Goal: Transaction & Acquisition: Purchase product/service

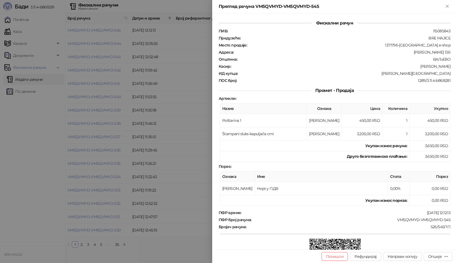
click at [161, 142] on div at bounding box center [228, 131] width 457 height 263
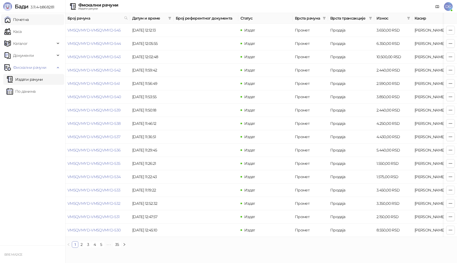
click at [29, 22] on link "Почетна" at bounding box center [16, 19] width 25 height 11
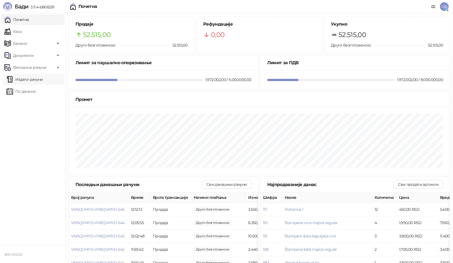
click at [38, 81] on link "Издати рачуни" at bounding box center [25, 79] width 36 height 11
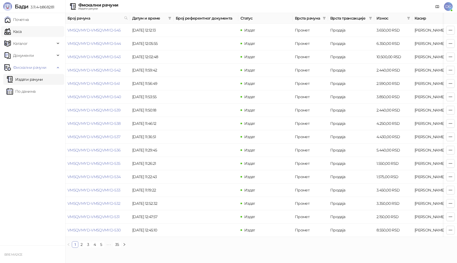
click at [22, 31] on link "Каса" at bounding box center [12, 31] width 17 height 11
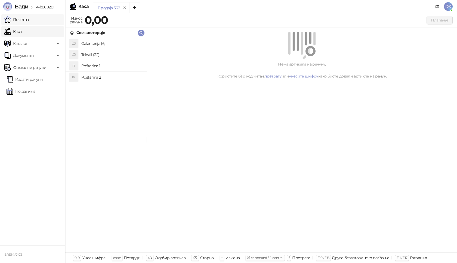
click at [29, 22] on link "Почетна" at bounding box center [16, 19] width 25 height 11
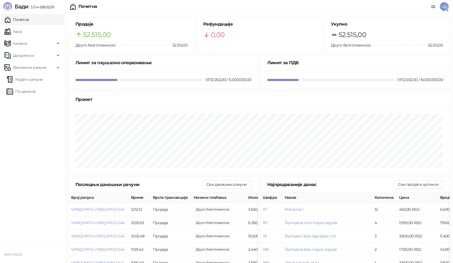
click at [17, 19] on link "Почетна" at bounding box center [16, 19] width 25 height 11
click at [20, 31] on link "Каса" at bounding box center [12, 31] width 17 height 11
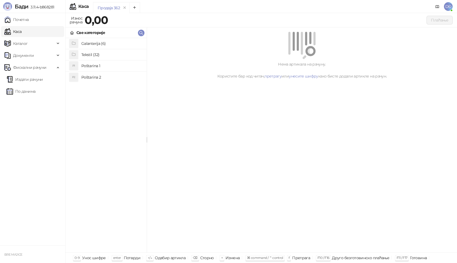
click at [102, 78] on h4 "Poštarina 2" at bounding box center [111, 77] width 61 height 9
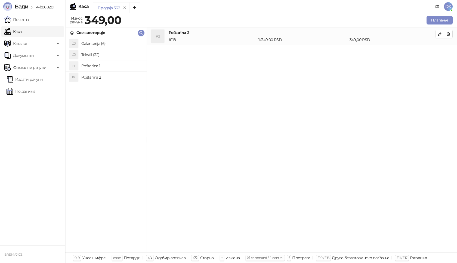
click at [103, 67] on h4 "Poštarina 1" at bounding box center [111, 66] width 61 height 9
click at [447, 34] on icon "button" at bounding box center [449, 34] width 4 height 4
click at [102, 54] on h4 "Tekstil (32)" at bounding box center [111, 54] width 61 height 9
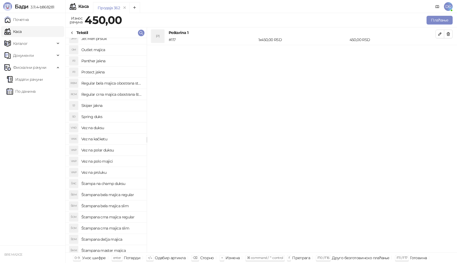
scroll to position [54, 0]
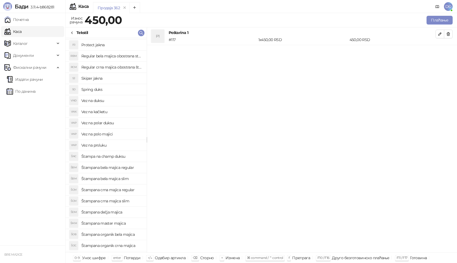
click at [119, 157] on h4 "Štampa na champ duksu" at bounding box center [111, 156] width 61 height 9
click at [440, 51] on icon "button" at bounding box center [440, 52] width 4 height 4
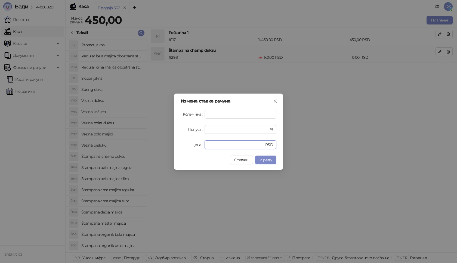
drag, startPoint x: 223, startPoint y: 145, endPoint x: 169, endPoint y: 143, distance: 54.0
click at [169, 145] on div "Измена ставке рачуна Количина * Попуст * % Цена * RSD Откажи У реду" at bounding box center [228, 131] width 457 height 263
click at [264, 157] on button "У реду" at bounding box center [265, 160] width 21 height 9
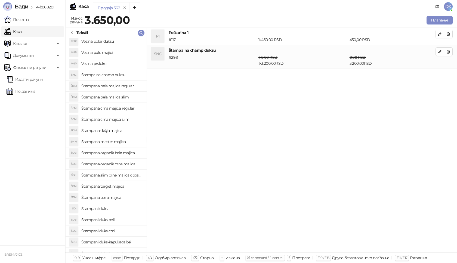
scroll to position [143, 0]
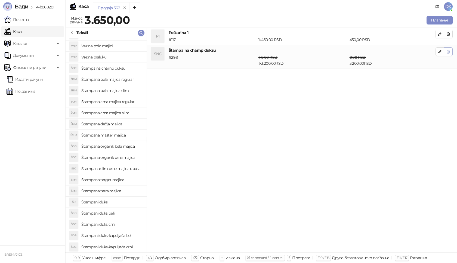
click at [451, 51] on button "button" at bounding box center [448, 51] width 9 height 9
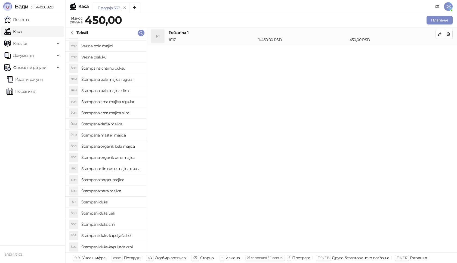
click at [111, 226] on h4 "Štampani duks crni" at bounding box center [111, 224] width 61 height 9
click at [449, 53] on icon "button" at bounding box center [449, 52] width 4 height 4
click at [123, 246] on h4 "Štampani duks-kapuljača crni" at bounding box center [111, 247] width 61 height 9
click at [442, 51] on icon "button" at bounding box center [440, 52] width 4 height 4
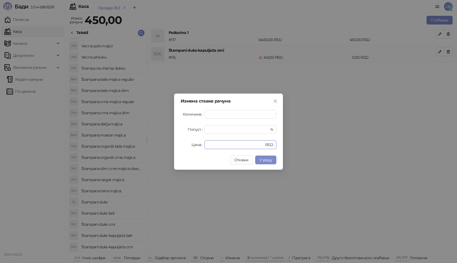
drag, startPoint x: 223, startPoint y: 143, endPoint x: 149, endPoint y: 147, distance: 74.2
click at [149, 148] on div "Измена ставке рачуна Количина * Попуст * % Цена * RSD Откажи У реду" at bounding box center [228, 131] width 457 height 263
type input "****"
click at [269, 163] on button "У реду" at bounding box center [265, 160] width 21 height 9
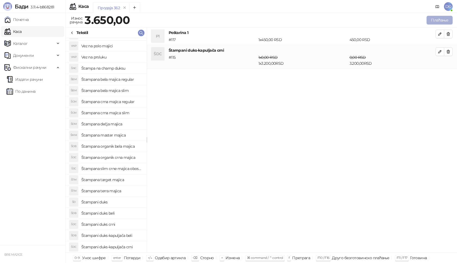
click at [434, 17] on button "Плаћање" at bounding box center [440, 20] width 26 height 9
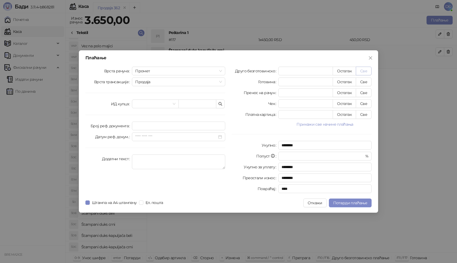
click at [366, 72] on button "Све" at bounding box center [364, 71] width 16 height 9
type input "****"
click at [150, 103] on input "search" at bounding box center [152, 104] width 35 height 8
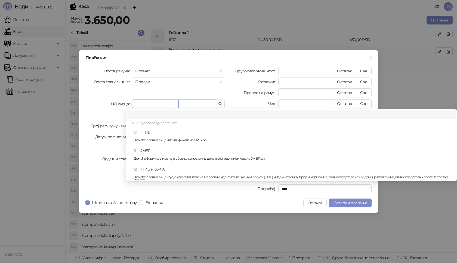
click at [212, 107] on input "text" at bounding box center [198, 104] width 38 height 9
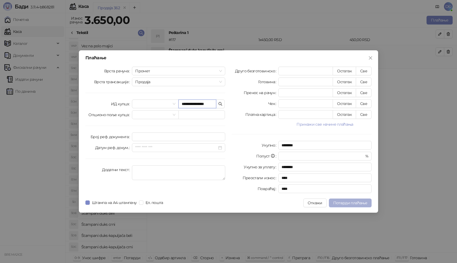
type input "**********"
click at [353, 203] on span "Потврди плаћање" at bounding box center [351, 203] width 34 height 5
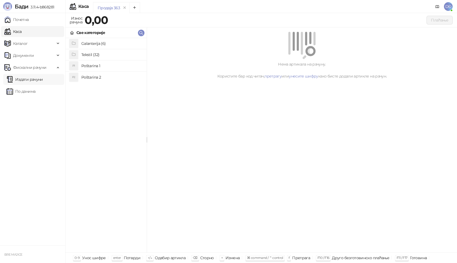
click at [32, 82] on link "Издати рачуни" at bounding box center [25, 79] width 36 height 11
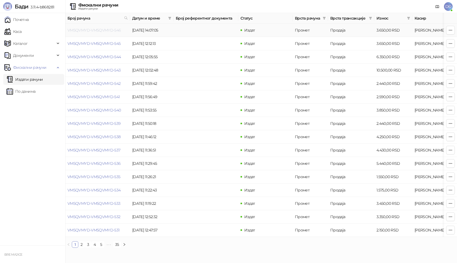
click at [111, 31] on link "VM5QVMYD-VM5QVMYD-546" at bounding box center [95, 30] width 54 height 5
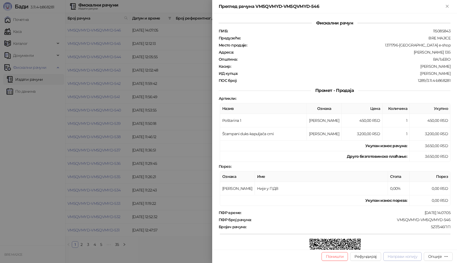
click at [401, 255] on span "Направи копију" at bounding box center [403, 256] width 30 height 5
type input "**********"
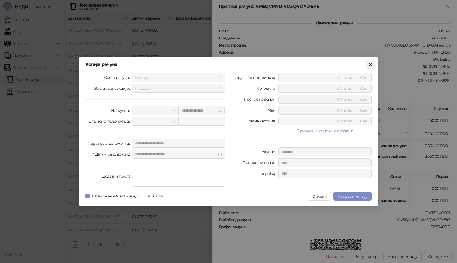
click at [371, 66] on icon "close" at bounding box center [371, 64] width 4 height 4
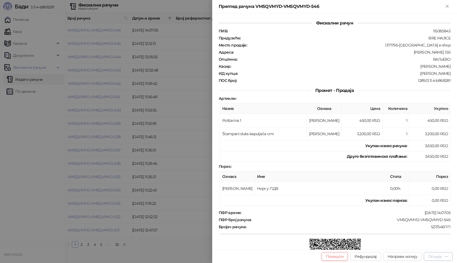
click at [442, 256] on div "Опције" at bounding box center [436, 256] width 14 height 5
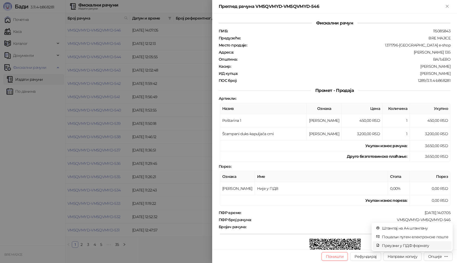
click at [419, 245] on span "Преузми у ПДФ формату" at bounding box center [415, 246] width 66 height 6
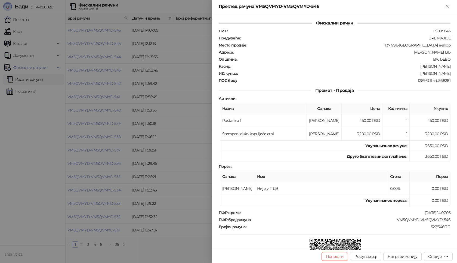
drag, startPoint x: 419, startPoint y: 73, endPoint x: 447, endPoint y: 72, distance: 28.6
click at [447, 72] on div "Фискални рачун ПИБ : 115085843 Предузеће : BRE MAJICE Место продаје : 1371796-B…" at bounding box center [334, 131] width 245 height 237
copy div "[PERSON_NAME]"
click at [179, 104] on div at bounding box center [228, 131] width 457 height 263
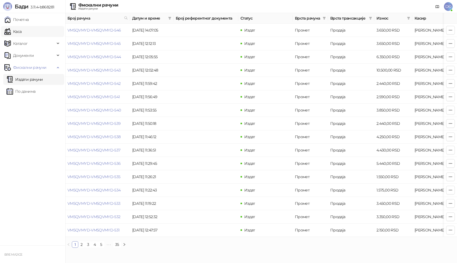
click at [11, 28] on link "Каса" at bounding box center [12, 31] width 17 height 11
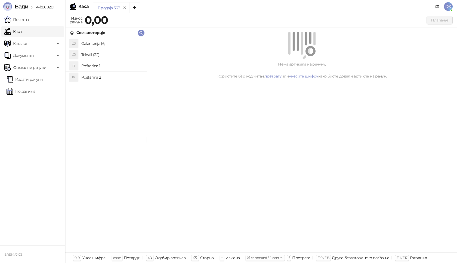
click at [109, 66] on h4 "Poštarina 1" at bounding box center [111, 66] width 61 height 9
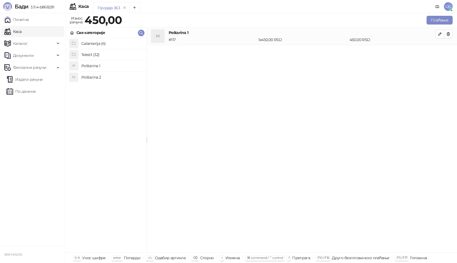
click at [108, 53] on h4 "Tekstil (32)" at bounding box center [111, 54] width 61 height 9
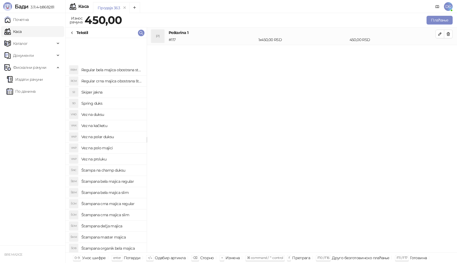
scroll to position [82, 0]
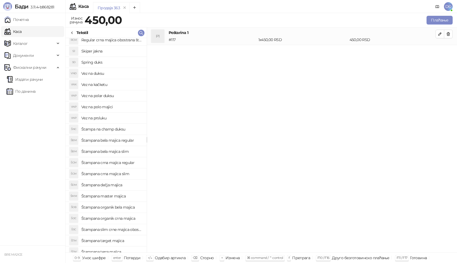
click at [124, 174] on h4 "Štampana crna majica slim" at bounding box center [111, 174] width 61 height 9
click at [437, 53] on button "button" at bounding box center [440, 51] width 9 height 9
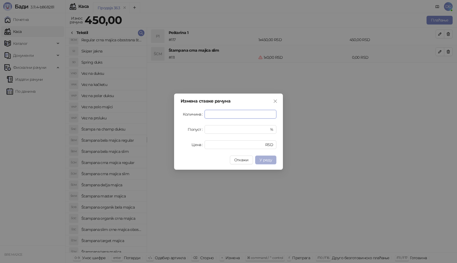
type input "****"
click at [269, 161] on span "У реду" at bounding box center [266, 160] width 13 height 5
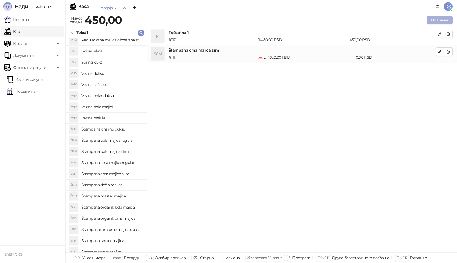
click at [438, 22] on button "Плаћање" at bounding box center [440, 20] width 26 height 9
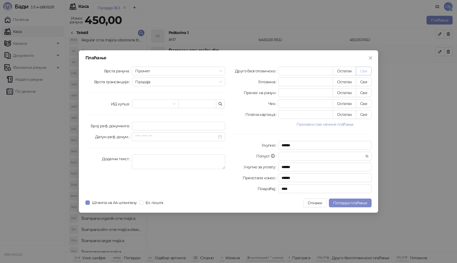
click at [365, 71] on button "Све" at bounding box center [364, 71] width 16 height 9
type input "***"
type input "****"
click at [196, 104] on input "text" at bounding box center [198, 104] width 38 height 9
click at [197, 105] on input "**********" at bounding box center [198, 104] width 38 height 9
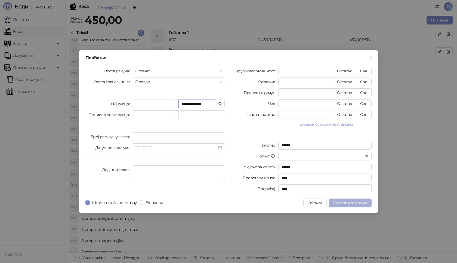
type input "**********"
click at [347, 203] on span "Потврди плаћање" at bounding box center [351, 203] width 34 height 5
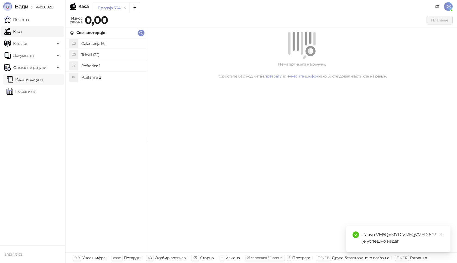
click at [43, 78] on link "Издати рачуни" at bounding box center [25, 79] width 36 height 11
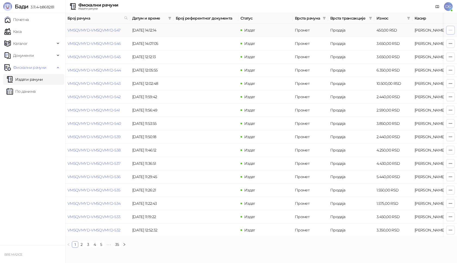
click at [451, 28] on icon "button" at bounding box center [451, 30] width 4 height 4
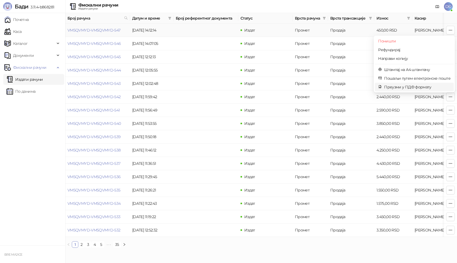
click at [421, 87] on span "Преузми у ПДФ формату" at bounding box center [418, 87] width 66 height 6
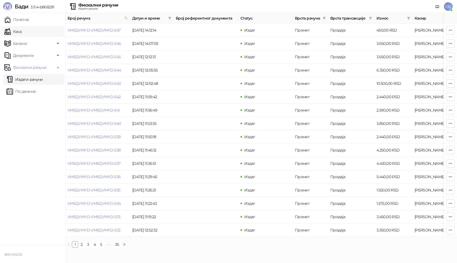
click at [12, 30] on link "Каса" at bounding box center [12, 31] width 17 height 11
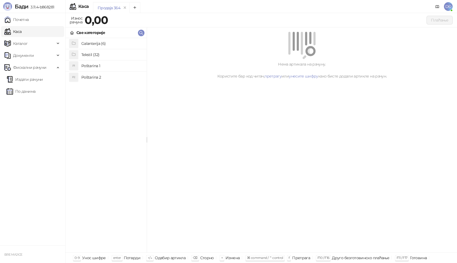
click at [106, 67] on h4 "Poštarina 1" at bounding box center [111, 66] width 61 height 9
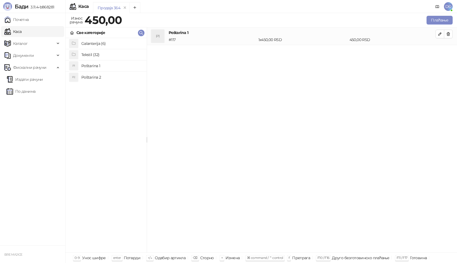
click at [105, 57] on h4 "Tekstil (32)" at bounding box center [111, 54] width 61 height 9
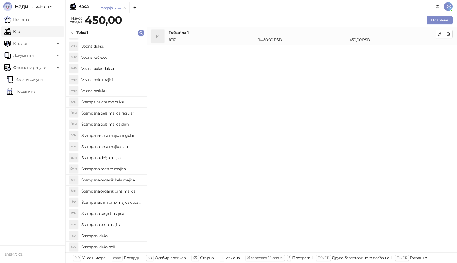
scroll to position [136, 0]
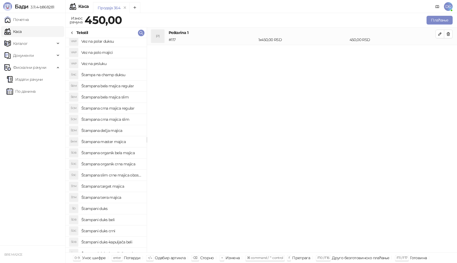
click at [123, 109] on h4 "Štampana crna majica regular" at bounding box center [111, 108] width 61 height 9
click at [440, 54] on button "button" at bounding box center [440, 51] width 9 height 9
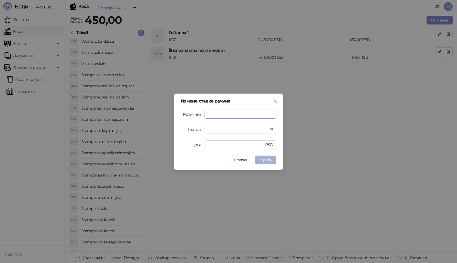
type input "****"
click at [268, 157] on button "У реду" at bounding box center [265, 160] width 21 height 9
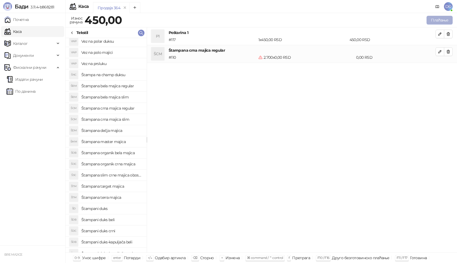
click at [442, 22] on button "Плаћање" at bounding box center [440, 20] width 26 height 9
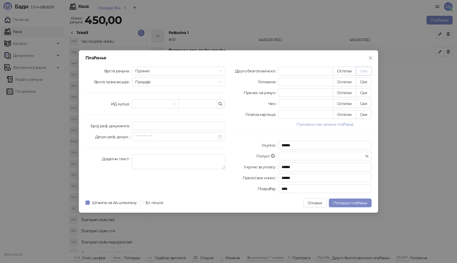
click at [369, 68] on button "Све" at bounding box center [364, 71] width 16 height 9
type input "***"
type input "****"
click at [370, 59] on icon "close" at bounding box center [370, 57] width 3 height 3
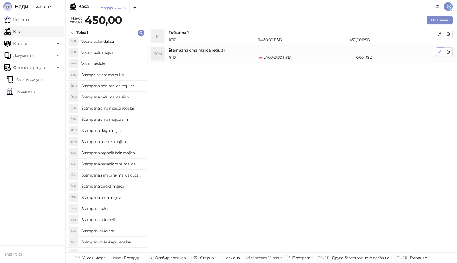
click at [439, 51] on icon "button" at bounding box center [440, 52] width 4 height 4
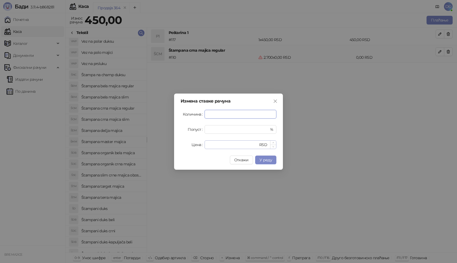
type input "*"
drag, startPoint x: 214, startPoint y: 143, endPoint x: 187, endPoint y: 142, distance: 26.7
click at [192, 143] on div "Цена * RSD" at bounding box center [229, 145] width 96 height 9
type input "****"
click at [261, 161] on span "У реду" at bounding box center [266, 160] width 13 height 5
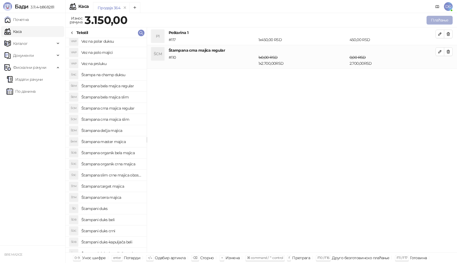
click at [435, 20] on button "Плаћање" at bounding box center [440, 20] width 26 height 9
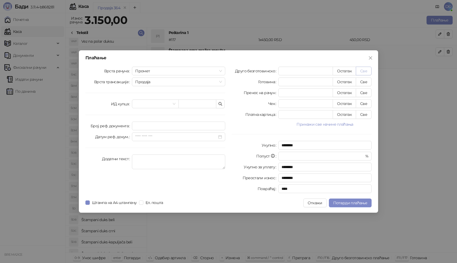
click at [366, 71] on button "Све" at bounding box center [364, 71] width 16 height 9
type input "****"
click at [192, 103] on input "text" at bounding box center [198, 104] width 38 height 9
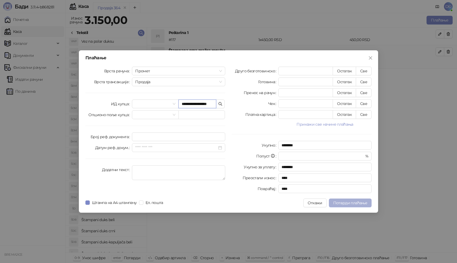
type input "**********"
click at [345, 206] on button "Потврди плаћање" at bounding box center [350, 203] width 43 height 9
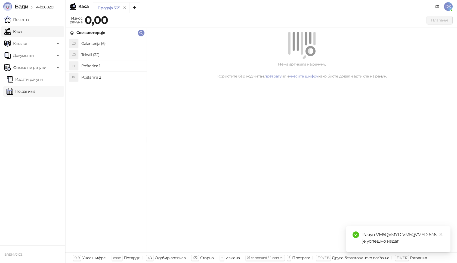
click at [35, 89] on link "По данима" at bounding box center [21, 91] width 29 height 11
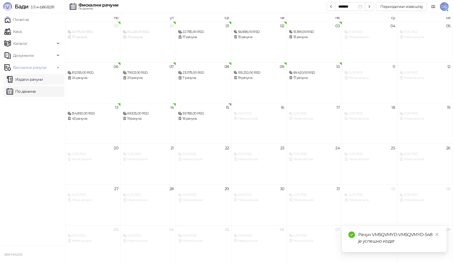
click at [27, 82] on link "Издати рачуни" at bounding box center [25, 79] width 36 height 11
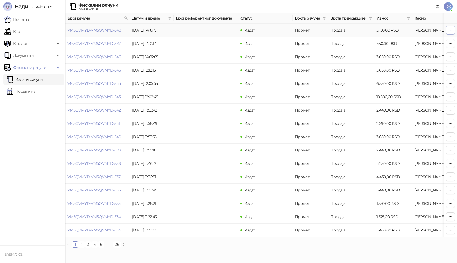
click at [451, 32] on span "button" at bounding box center [451, 30] width 4 height 5
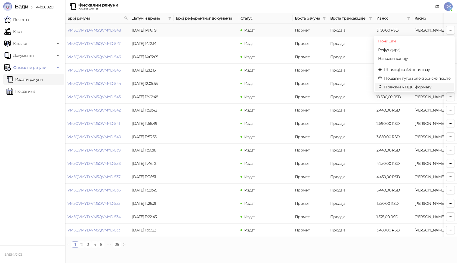
click at [402, 86] on span "Преузми у ПДФ формату" at bounding box center [418, 87] width 66 height 6
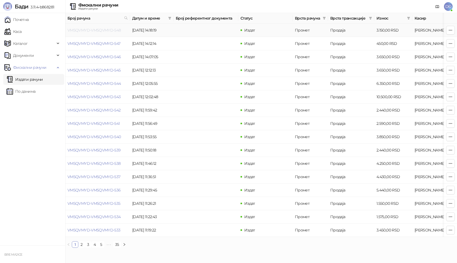
click at [97, 30] on link "VM5QVMYD-VM5QVMYD-548" at bounding box center [95, 30] width 54 height 5
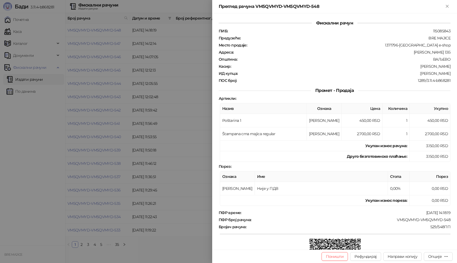
click at [158, 77] on div at bounding box center [228, 131] width 457 height 263
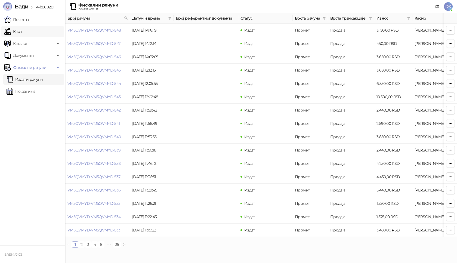
click at [22, 35] on link "Каса" at bounding box center [12, 31] width 17 height 11
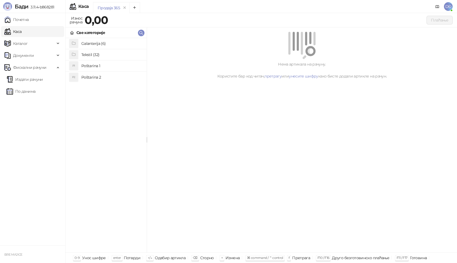
click at [95, 66] on h4 "Poštarina 1" at bounding box center [111, 66] width 61 height 9
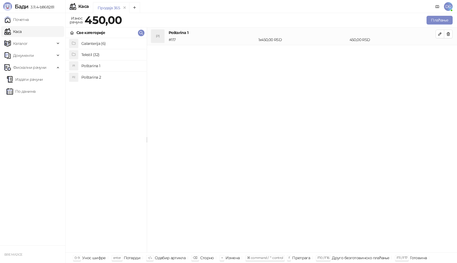
click at [96, 52] on h4 "Tekstil (32)" at bounding box center [111, 54] width 61 height 9
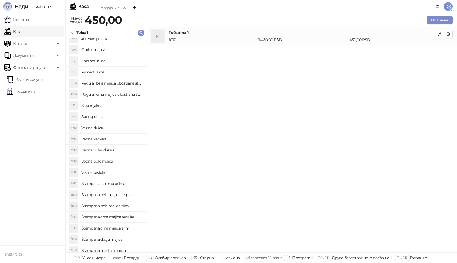
scroll to position [54, 0]
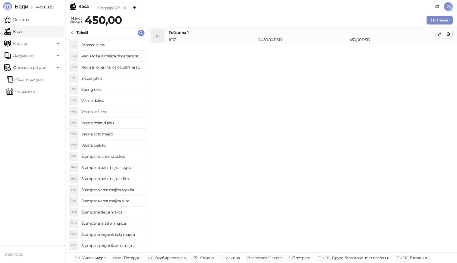
click at [124, 188] on h4 "Štampana crna majica regular" at bounding box center [111, 190] width 61 height 9
click at [439, 53] on icon "button" at bounding box center [440, 51] width 3 height 3
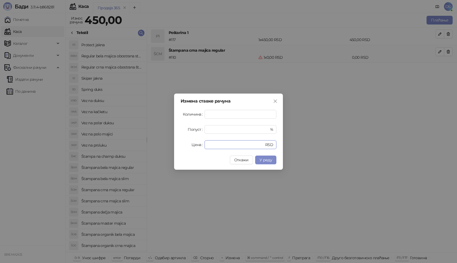
drag, startPoint x: 218, startPoint y: 146, endPoint x: 146, endPoint y: 144, distance: 71.9
click at [147, 145] on div "Измена ставке рачуна Количина * Попуст * % Цена * RSD Откажи У реду" at bounding box center [228, 131] width 457 height 263
type input "****"
click at [269, 158] on span "У реду" at bounding box center [266, 160] width 13 height 5
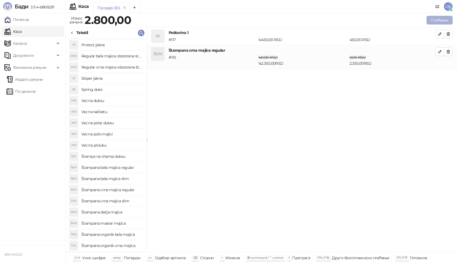
click at [432, 16] on button "Плаћање" at bounding box center [440, 20] width 26 height 9
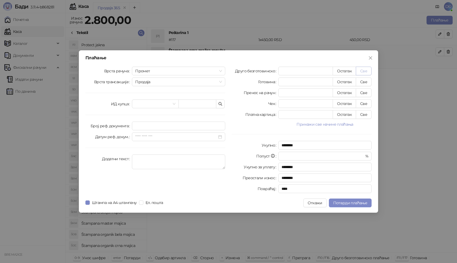
click at [360, 72] on button "Све" at bounding box center [364, 71] width 16 height 9
type input "****"
click at [188, 104] on input "text" at bounding box center [198, 104] width 38 height 9
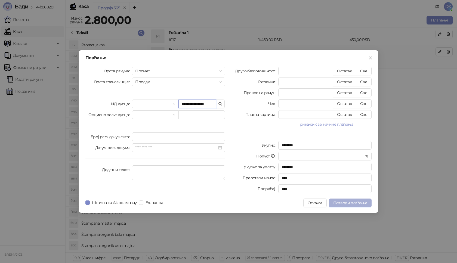
type input "**********"
click at [340, 206] on button "Потврди плаћање" at bounding box center [350, 203] width 43 height 9
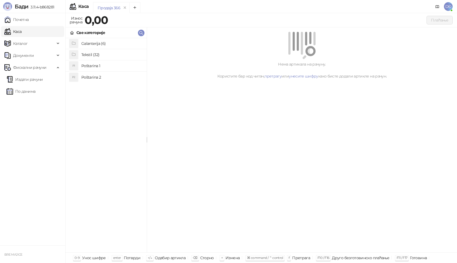
click at [103, 66] on h4 "Poštarina 1" at bounding box center [111, 66] width 61 height 9
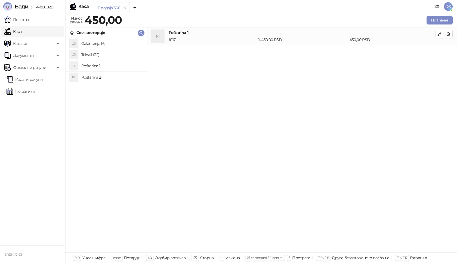
click at [103, 55] on h4 "Tekstil (32)" at bounding box center [111, 54] width 61 height 9
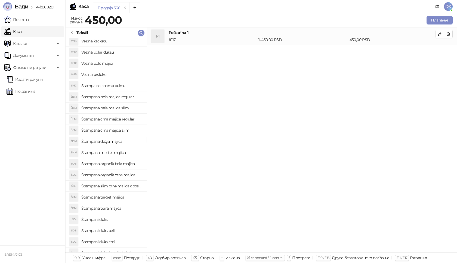
scroll to position [136, 0]
click at [117, 110] on h4 "Štampana crna majica regular" at bounding box center [111, 108] width 61 height 9
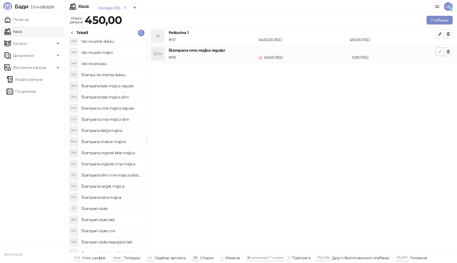
click at [442, 52] on icon "button" at bounding box center [440, 52] width 4 height 4
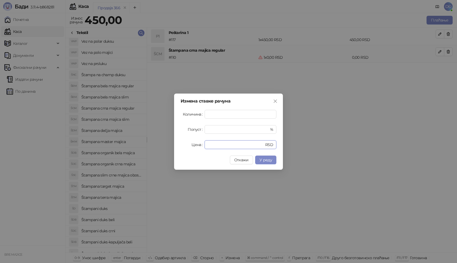
drag, startPoint x: 212, startPoint y: 146, endPoint x: 154, endPoint y: 144, distance: 57.5
click at [162, 146] on div "Измена ставке рачуна Количина * Попуст * % Цена * RSD Откажи У реду" at bounding box center [228, 131] width 457 height 263
type input "****"
click at [266, 164] on button "У реду" at bounding box center [265, 160] width 21 height 9
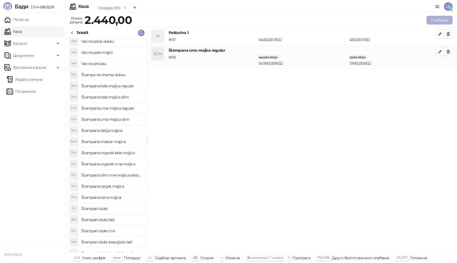
click at [438, 22] on button "Плаћање" at bounding box center [440, 20] width 26 height 9
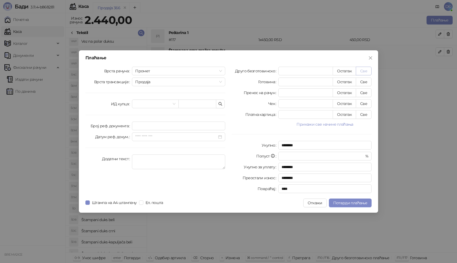
click at [368, 71] on button "Све" at bounding box center [364, 71] width 16 height 9
type input "****"
click at [203, 106] on input "text" at bounding box center [198, 104] width 38 height 9
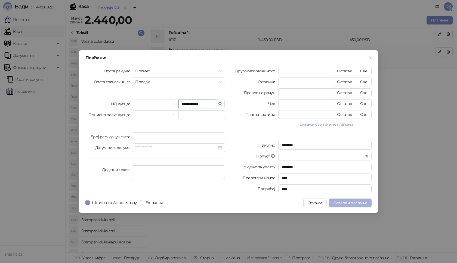
type input "**********"
click at [357, 203] on span "Потврди плаћање" at bounding box center [351, 203] width 34 height 5
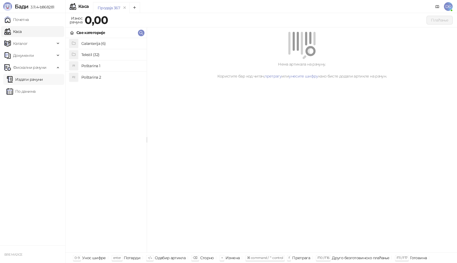
click at [42, 83] on link "Издати рачуни" at bounding box center [25, 79] width 36 height 11
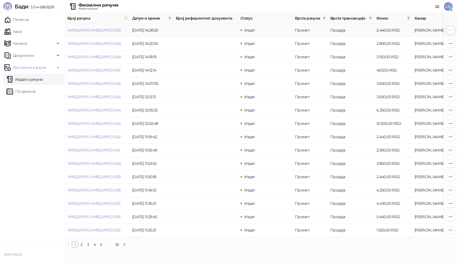
click at [453, 32] on button "button" at bounding box center [451, 30] width 9 height 9
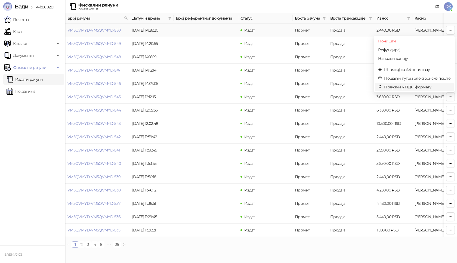
click at [402, 84] on span "Преузми у ПДФ формату" at bounding box center [418, 87] width 66 height 6
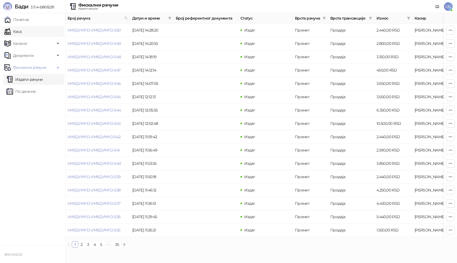
click at [22, 32] on link "Каса" at bounding box center [12, 31] width 17 height 11
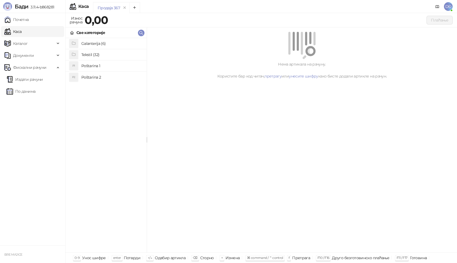
click at [108, 55] on h4 "Tekstil (32)" at bounding box center [111, 54] width 61 height 9
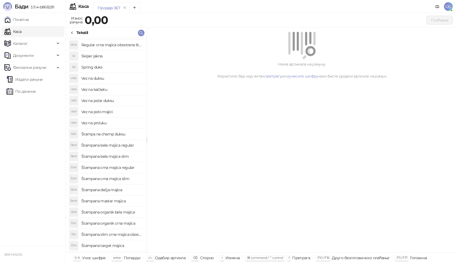
scroll to position [143, 0]
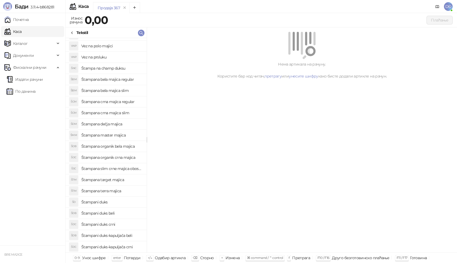
click at [113, 246] on h4 "Štampani duks-kapuljača crni" at bounding box center [111, 247] width 61 height 9
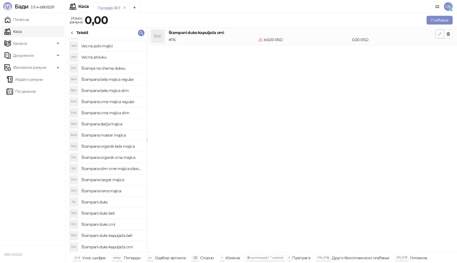
click at [440, 35] on icon "button" at bounding box center [440, 34] width 4 height 4
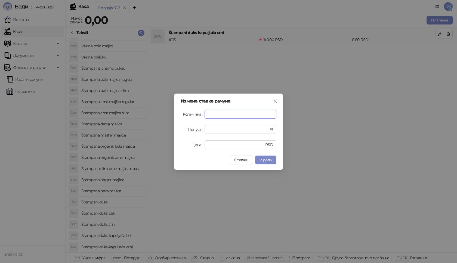
type input "*"
drag, startPoint x: 194, startPoint y: 144, endPoint x: 178, endPoint y: 142, distance: 15.9
click at [180, 144] on div "Измена ставке рачуна Количина * Попуст * % Цена * RSD Откажи У реду" at bounding box center [228, 132] width 109 height 76
type input "****"
click at [261, 164] on button "У реду" at bounding box center [265, 160] width 21 height 9
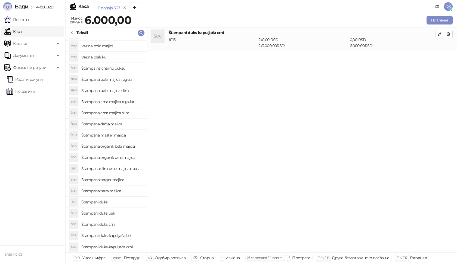
click at [386, 106] on div "ŠDC Štampani duks-kapuljača crni # 115 2 x 0,00 RSD 2 x 3.000,00 RSD 0,00 RSD 6…" at bounding box center [302, 140] width 310 height 225
click at [443, 17] on button "Плаћање" at bounding box center [440, 20] width 26 height 9
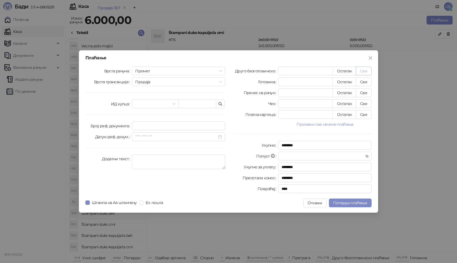
click at [362, 69] on button "Све" at bounding box center [364, 71] width 16 height 9
type input "****"
click at [200, 105] on input "text" at bounding box center [198, 104] width 38 height 9
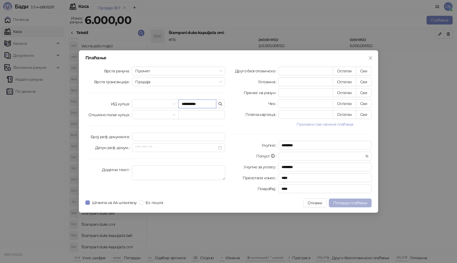
type input "**********"
click at [355, 201] on span "Потврди плаћање" at bounding box center [351, 203] width 34 height 5
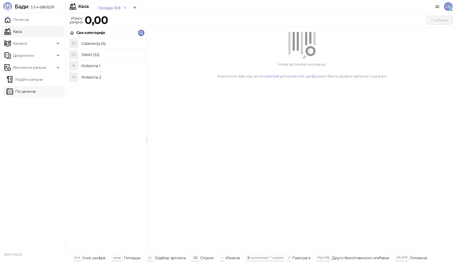
click at [35, 93] on link "По данима" at bounding box center [21, 91] width 29 height 11
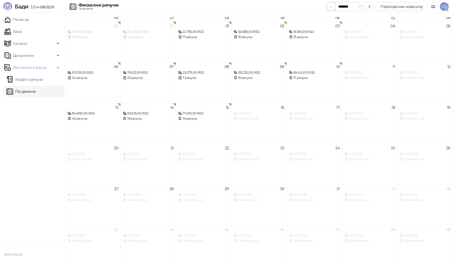
click at [333, 8] on icon "button" at bounding box center [331, 6] width 4 height 4
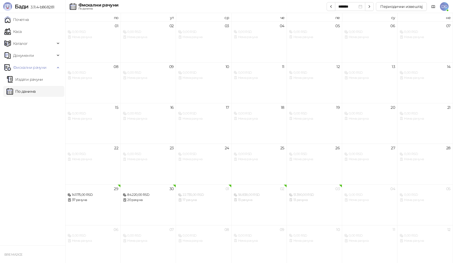
click at [332, 11] on div "******* Периодични извештај" at bounding box center [377, 6] width 100 height 13
click at [328, 6] on button "button" at bounding box center [331, 6] width 9 height 9
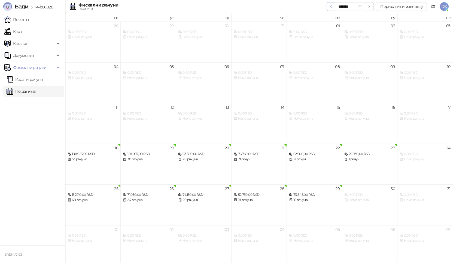
click at [328, 6] on button "button" at bounding box center [331, 6] width 9 height 9
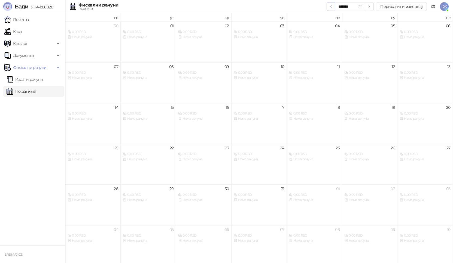
click at [330, 7] on icon "button" at bounding box center [331, 6] width 4 height 4
click at [368, 5] on icon "button" at bounding box center [369, 6] width 4 height 4
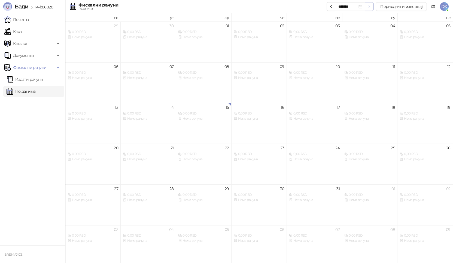
click at [368, 5] on icon "button" at bounding box center [369, 6] width 4 height 4
click at [331, 5] on icon "button" at bounding box center [331, 6] width 4 height 4
type input "*******"
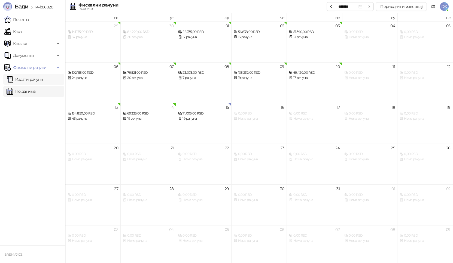
click at [32, 81] on link "Издати рачуни" at bounding box center [25, 79] width 36 height 11
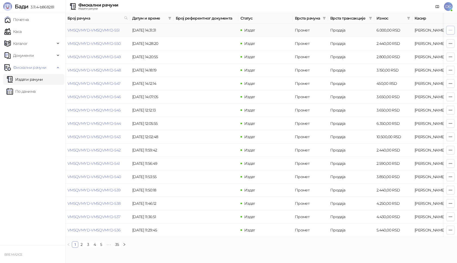
click at [452, 33] on span "button" at bounding box center [451, 30] width 4 height 5
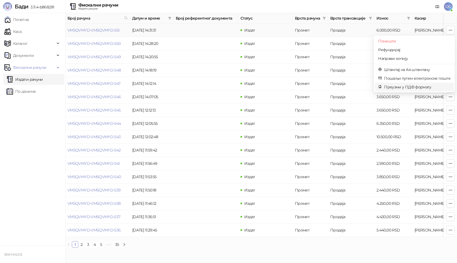
click at [413, 87] on span "Преузми у ПДФ формату" at bounding box center [418, 87] width 66 height 6
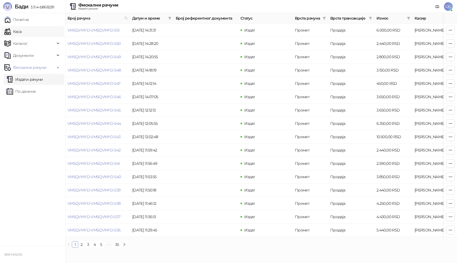
click at [22, 33] on link "Каса" at bounding box center [12, 31] width 17 height 11
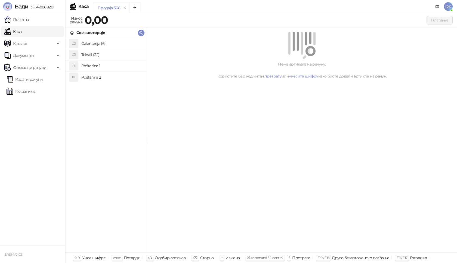
click at [111, 65] on h4 "Poštarina 1" at bounding box center [111, 66] width 61 height 9
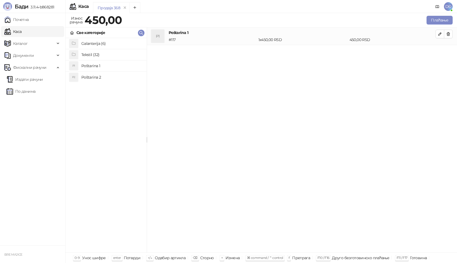
click at [100, 53] on h4 "Tekstil (32)" at bounding box center [111, 54] width 61 height 9
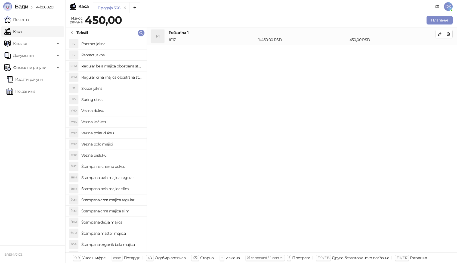
scroll to position [54, 0]
click at [118, 202] on h4 "Štampana crna majica slim" at bounding box center [111, 201] width 61 height 9
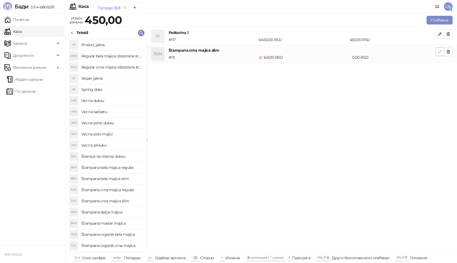
click at [438, 50] on button "button" at bounding box center [440, 51] width 9 height 9
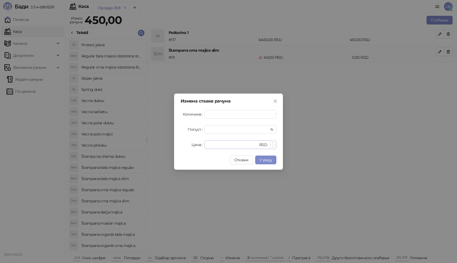
drag, startPoint x: 216, startPoint y: 150, endPoint x: 222, endPoint y: 148, distance: 6.7
click at [217, 150] on div "Измена ставке рачуна Количина * Попуст * % Цена * RSD Откажи У реду" at bounding box center [228, 132] width 109 height 76
drag, startPoint x: 213, startPoint y: 146, endPoint x: 156, endPoint y: 141, distance: 57.4
click at [163, 145] on div "Измена ставке рачуна Количина * Попуст * % Цена * RSD Откажи У реду" at bounding box center [228, 131] width 457 height 263
type input "****"
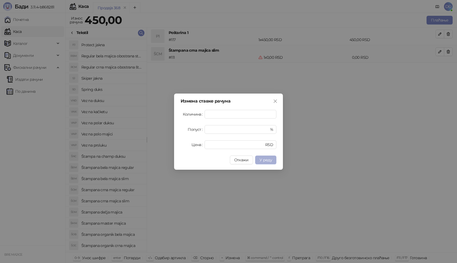
click at [261, 159] on span "У реду" at bounding box center [266, 160] width 13 height 5
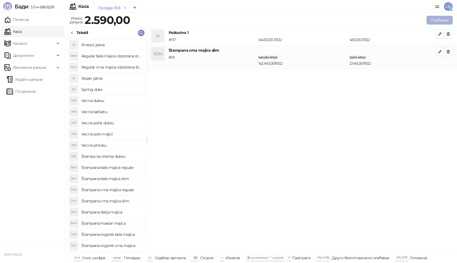
click at [434, 18] on button "Плаћање" at bounding box center [440, 20] width 26 height 9
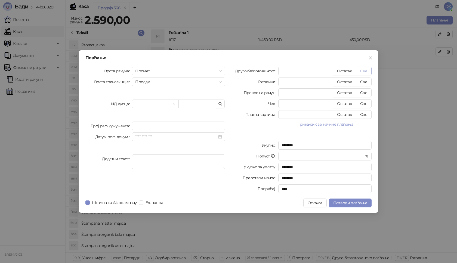
click at [360, 72] on button "Све" at bounding box center [364, 71] width 16 height 9
type input "****"
click at [196, 102] on input "text" at bounding box center [198, 104] width 38 height 9
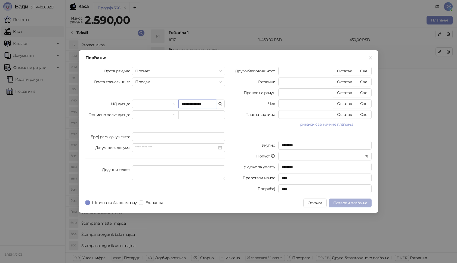
type input "**********"
click at [342, 205] on span "Потврди плаћање" at bounding box center [351, 203] width 34 height 5
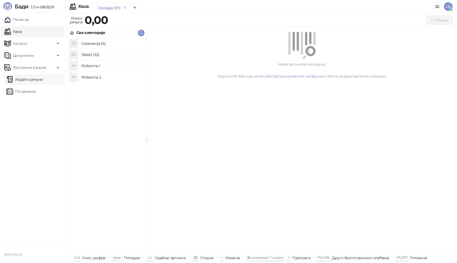
click at [43, 81] on link "Издати рачуни" at bounding box center [25, 79] width 36 height 11
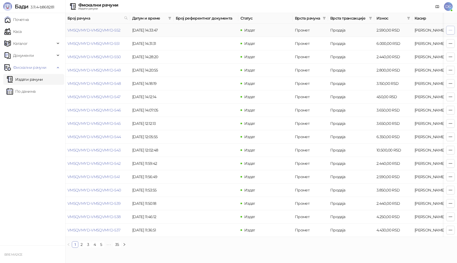
click at [453, 32] on icon "button" at bounding box center [451, 30] width 4 height 4
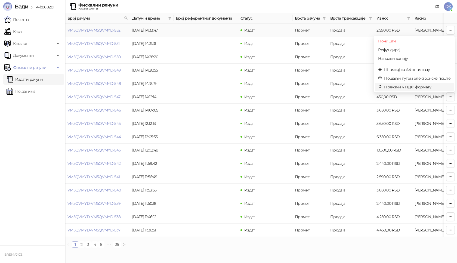
click at [406, 85] on span "Преузми у ПДФ формату" at bounding box center [418, 87] width 66 height 6
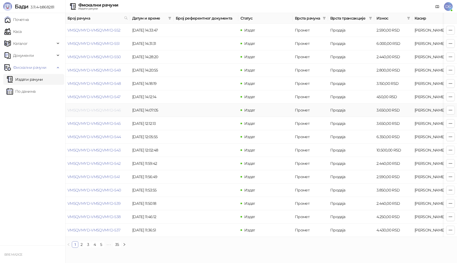
click at [107, 108] on link "VM5QVMYD-VM5QVMYD-546" at bounding box center [95, 110] width 54 height 5
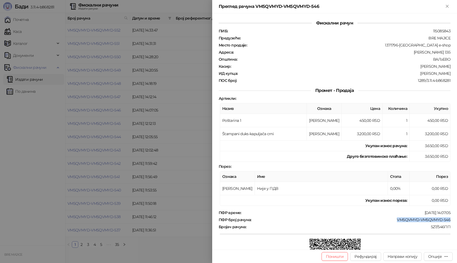
drag, startPoint x: 394, startPoint y: 220, endPoint x: 455, endPoint y: 219, distance: 61.0
click at [455, 219] on div "Фискални рачун ПИБ : 115085843 Предузеће : BRE MAJICE Место продаје : 1371796-B…" at bounding box center [334, 131] width 245 height 237
copy div "VM5QVMYD-VM5QVMYD-546"
drag, startPoint x: 418, startPoint y: 74, endPoint x: 448, endPoint y: 75, distance: 29.7
click at [448, 75] on div "Фискални рачун ПИБ : 115085843 Предузеће : BRE MAJICE Место продаје : 1371796-B…" at bounding box center [334, 131] width 245 height 237
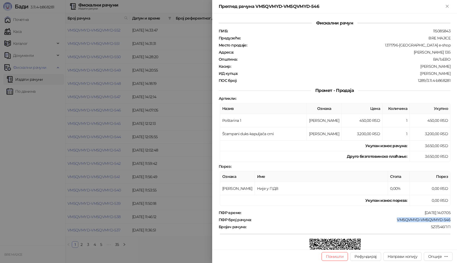
copy div "[PERSON_NAME]"
drag, startPoint x: 421, startPoint y: 157, endPoint x: 435, endPoint y: 158, distance: 14.2
click at [435, 158] on td "3.650,00 RSD" at bounding box center [430, 156] width 41 height 11
copy td "3.650,00"
click at [204, 54] on div at bounding box center [228, 131] width 457 height 263
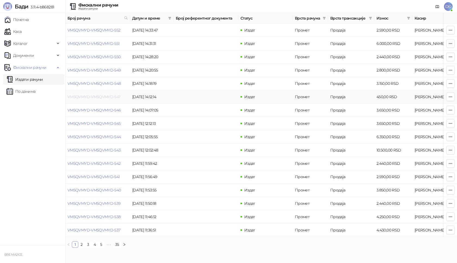
click at [109, 96] on link "VM5QVMYD-VM5QVMYD-547" at bounding box center [94, 96] width 53 height 5
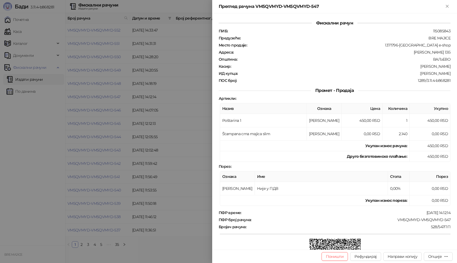
drag, startPoint x: 420, startPoint y: 73, endPoint x: 446, endPoint y: 73, distance: 25.6
click at [446, 73] on div ":[PERSON_NAME]" at bounding box center [344, 73] width 213 height 5
click at [310, 69] on div "ПИБ : 115085843 Предузеће : BRE MAJICE Место продаје : 1371796-Bremajice e-shop…" at bounding box center [335, 56] width 234 height 54
click at [176, 97] on div at bounding box center [228, 131] width 457 height 263
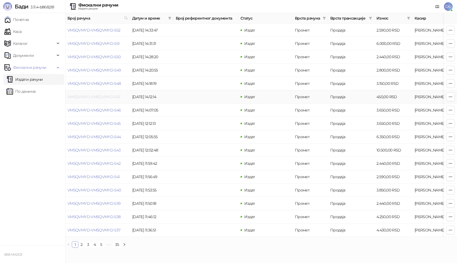
click at [96, 96] on link "VM5QVMYD-VM5QVMYD-547" at bounding box center [94, 96] width 53 height 5
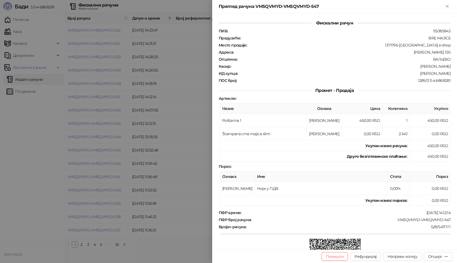
drag, startPoint x: 419, startPoint y: 73, endPoint x: 450, endPoint y: 74, distance: 30.8
click at [450, 74] on div "Фискални рачун ПИБ : 115085843 Предузеће : BRE MAJICE Место продаје : 1371796-[…" at bounding box center [334, 131] width 245 height 237
copy div "[PERSON_NAME]"
drag, startPoint x: 393, startPoint y: 221, endPoint x: 451, endPoint y: 221, distance: 58.0
click at [451, 221] on div "Фискални рачун ПИБ : 115085843 Предузеће : BRE MAJICE Место продаје : 1371796-[…" at bounding box center [334, 131] width 245 height 237
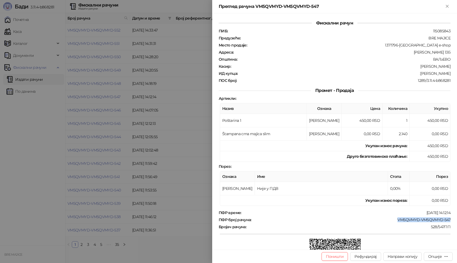
copy div "VM5QVMYD-VM5QVMYD-547"
click at [167, 101] on div at bounding box center [228, 131] width 457 height 263
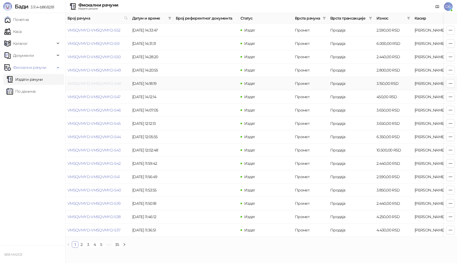
click at [107, 83] on link "VM5QVMYD-VM5QVMYD-548" at bounding box center [95, 83] width 54 height 5
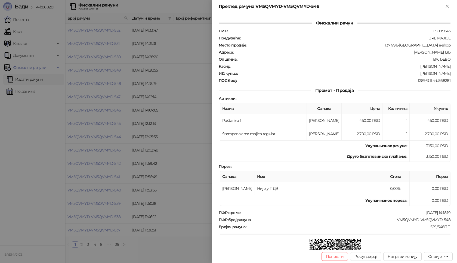
drag, startPoint x: 415, startPoint y: 74, endPoint x: 446, endPoint y: 75, distance: 30.8
click at [446, 75] on div ":[PERSON_NAME]" at bounding box center [344, 73] width 213 height 5
copy div "[PERSON_NAME]"
drag, startPoint x: 394, startPoint y: 221, endPoint x: 457, endPoint y: 222, distance: 63.2
click at [457, 222] on div "Фискални рачун ПИБ : 115085843 Предузеће : BRE MAJICE Место продаје : 1371796-[…" at bounding box center [334, 131] width 245 height 237
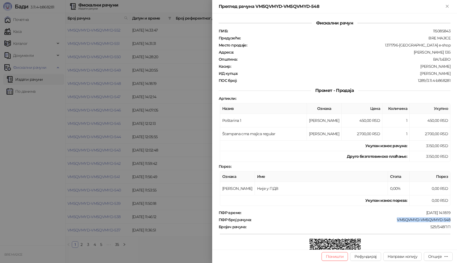
copy div "VM5QVMYD-VM5QVMYD-548"
click at [153, 172] on div at bounding box center [228, 131] width 457 height 263
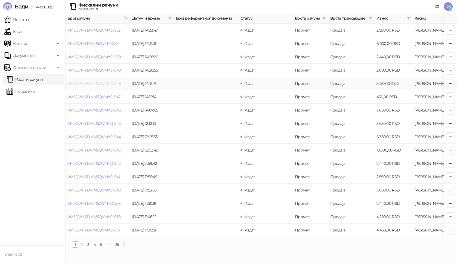
click at [107, 84] on link "VM5QVMYD-VM5QVMYD-548" at bounding box center [95, 83] width 54 height 5
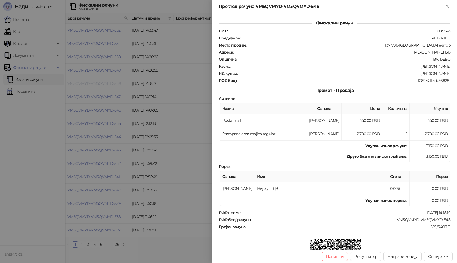
click at [107, 84] on div at bounding box center [228, 131] width 457 height 263
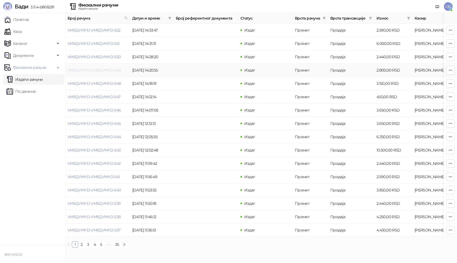
click at [106, 71] on link "VM5QVMYD-VM5QVMYD-549" at bounding box center [95, 70] width 54 height 5
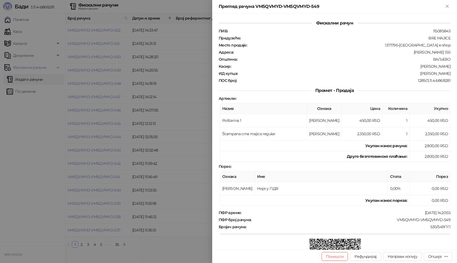
drag, startPoint x: 415, startPoint y: 73, endPoint x: 457, endPoint y: 73, distance: 41.7
click at [457, 73] on div "Фискални рачун ПИБ : 115085843 Предузеће : BRE MAJICE Место продаје : 1371796-B…" at bounding box center [334, 131] width 245 height 237
copy div "[PERSON_NAME]"
drag, startPoint x: 392, startPoint y: 220, endPoint x: 457, endPoint y: 221, distance: 65.1
click at [457, 221] on div "Фискални рачун ПИБ : 115085843 Предузеће : BRE MAJICE Место продаје : 1371796-B…" at bounding box center [334, 131] width 245 height 237
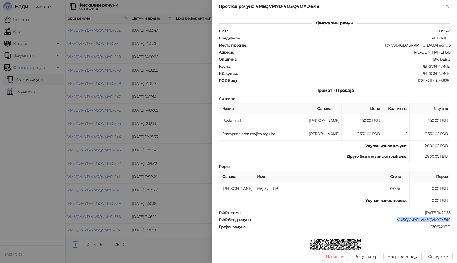
copy div "VM5QVMYD-VM5QVMYD-549"
click at [132, 82] on div at bounding box center [228, 131] width 457 height 263
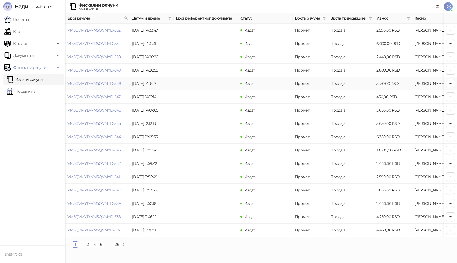
click at [101, 86] on td "VM5QVMYD-VM5QVMYD-548" at bounding box center [97, 83] width 65 height 13
click at [102, 85] on link "VM5QVMYD-VM5QVMYD-548" at bounding box center [95, 83] width 54 height 5
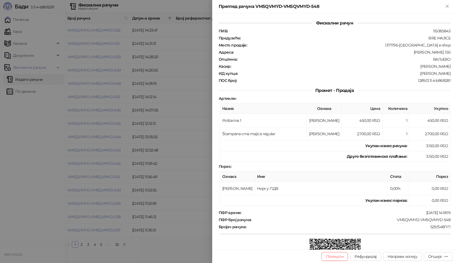
click at [106, 78] on div at bounding box center [228, 131] width 457 height 263
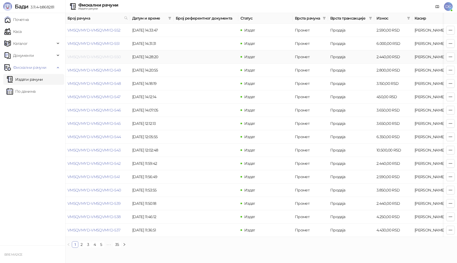
click at [111, 56] on link "VM5QVMYD-VM5QVMYD-550" at bounding box center [94, 56] width 53 height 5
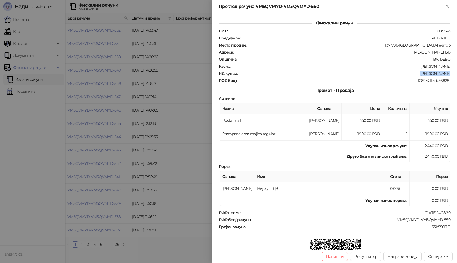
drag, startPoint x: 426, startPoint y: 74, endPoint x: 457, endPoint y: 75, distance: 31.1
click at [457, 75] on div "Фискални рачун ПИБ : 115085843 Предузеће : BRE MAJICE Место продаје : 1371796-B…" at bounding box center [334, 131] width 245 height 237
drag, startPoint x: 394, startPoint y: 220, endPoint x: 449, endPoint y: 219, distance: 55.3
click at [449, 219] on div "Фискални рачун ПИБ : 115085843 Предузеће : BRE MAJICE Место продаје : 1371796-B…" at bounding box center [334, 131] width 245 height 237
click at [132, 107] on div at bounding box center [228, 131] width 457 height 263
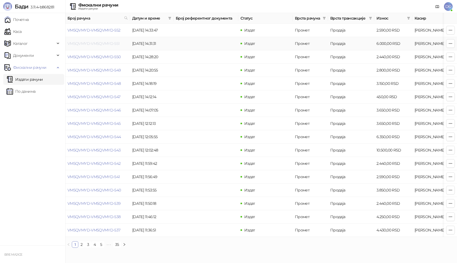
click at [109, 44] on link "VM5QVMYD-VM5QVMYD-551" at bounding box center [94, 43] width 52 height 5
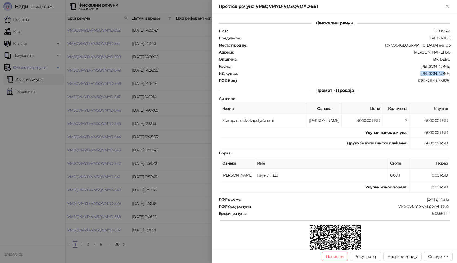
drag, startPoint x: 429, startPoint y: 75, endPoint x: 451, endPoint y: 76, distance: 21.5
click at [451, 76] on div "Фискални рачун ПИБ : 115085843 Предузеће : BRE MAJICE Место продаје : 1371796-B…" at bounding box center [334, 131] width 245 height 237
drag, startPoint x: 395, startPoint y: 208, endPoint x: 457, endPoint y: 206, distance: 62.4
click at [457, 206] on div "Фискални рачун ПИБ : 115085843 Предузеће : BRE MAJICE Место продаје : 1371796-B…" at bounding box center [334, 131] width 245 height 237
click at [192, 135] on div at bounding box center [228, 131] width 457 height 263
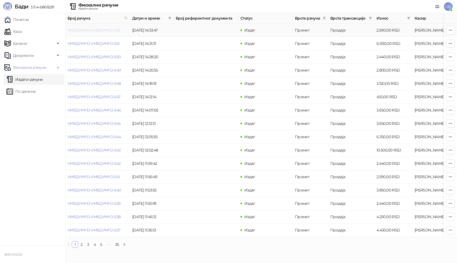
click at [95, 32] on link "VM5QVMYD-VM5QVMYD-552" at bounding box center [94, 30] width 53 height 5
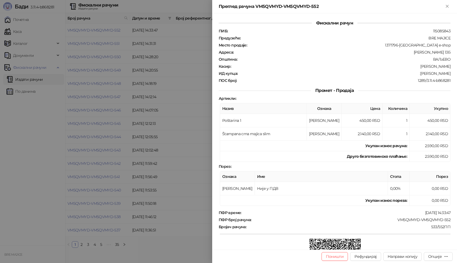
drag, startPoint x: 420, startPoint y: 74, endPoint x: 452, endPoint y: 74, distance: 31.9
click at [452, 74] on div "Фискални рачун ПИБ : 115085843 Предузеће : BRE MAJICE Место продаје : 1371796-[…" at bounding box center [334, 131] width 245 height 237
drag, startPoint x: 394, startPoint y: 219, endPoint x: 457, endPoint y: 221, distance: 62.9
click at [457, 221] on div "Фискални рачун ПИБ : 115085843 Предузеће : BRE MAJICE Место продаје : 1371796-[…" at bounding box center [334, 131] width 245 height 237
